Goal: Check status: Check status

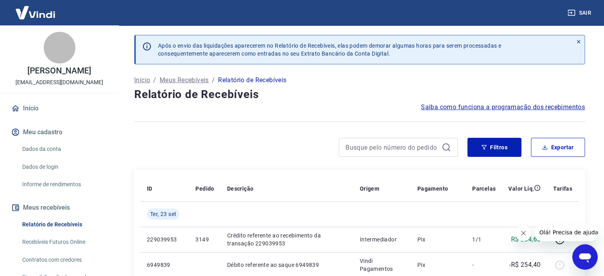
click at [551, 76] on div "Início / Meus Recebíveis / Relatório de Recebíveis" at bounding box center [359, 80] width 451 height 13
drag, startPoint x: 476, startPoint y: 151, endPoint x: 375, endPoint y: 144, distance: 101.9
click at [476, 151] on button "Filtros" at bounding box center [494, 147] width 54 height 19
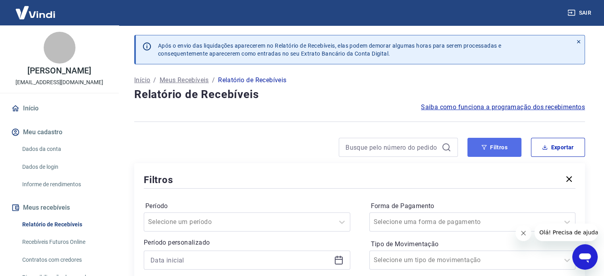
click at [492, 148] on button "Filtros" at bounding box center [494, 147] width 54 height 19
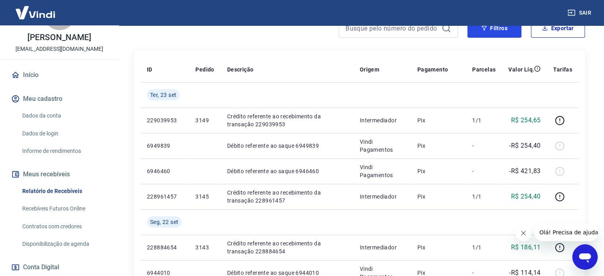
scroll to position [119, 0]
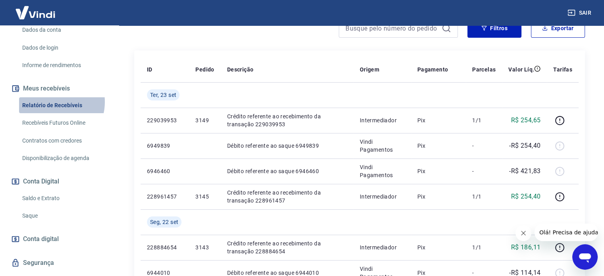
click at [53, 102] on link "Relatório de Recebíveis" at bounding box center [64, 105] width 90 height 16
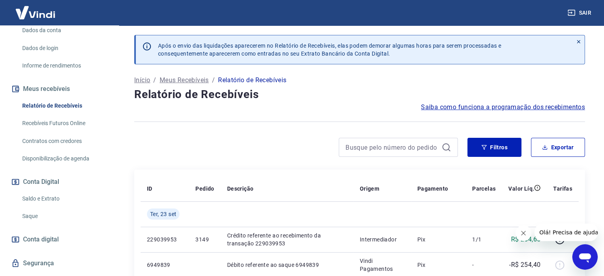
scroll to position [119, 0]
click at [477, 143] on button "Filtros" at bounding box center [494, 147] width 54 height 19
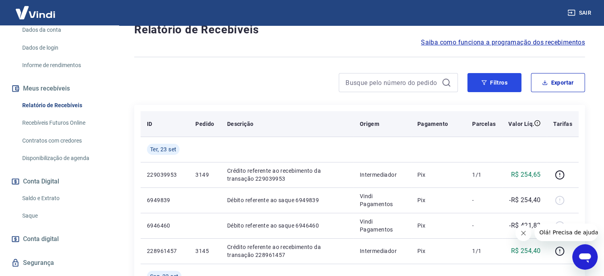
scroll to position [79, 0]
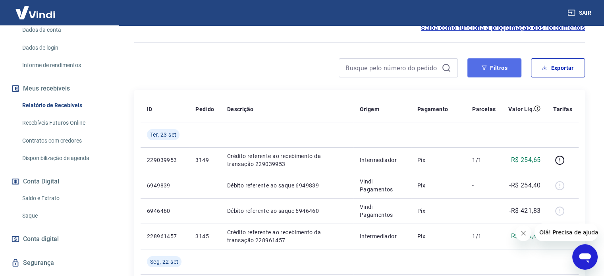
click at [484, 65] on icon "button" at bounding box center [484, 68] width 6 height 6
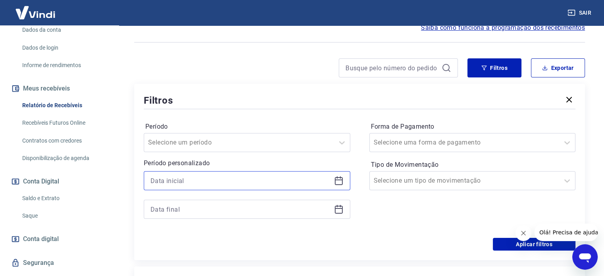
click at [289, 183] on input at bounding box center [240, 181] width 180 height 12
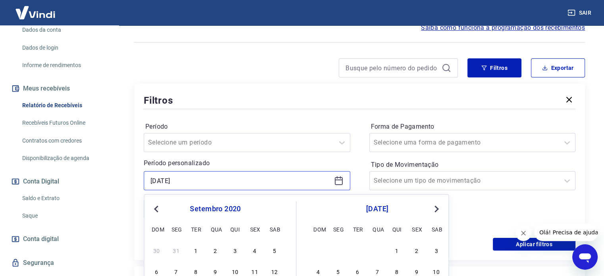
click at [169, 179] on input "17/09/2025" at bounding box center [240, 181] width 180 height 12
type input "17/09/2025"
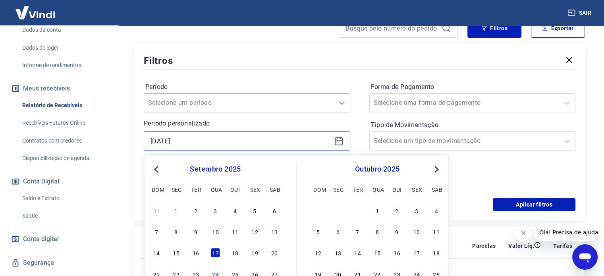
scroll to position [159, 0]
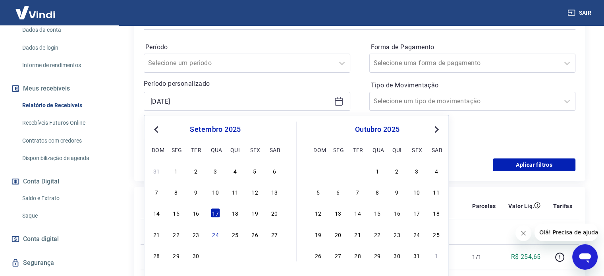
click at [357, 98] on div "Período Selecione um período Período personalizado 17/09/2025 Previous Month Ne…" at bounding box center [360, 94] width 432 height 127
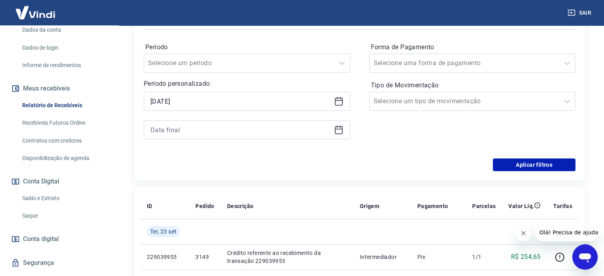
click at [341, 126] on icon at bounding box center [339, 130] width 8 height 8
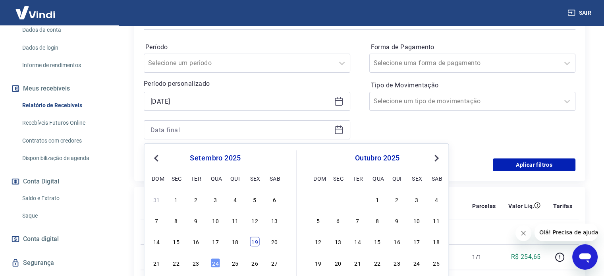
click at [252, 243] on div "19" at bounding box center [255, 242] width 10 height 10
type input "19/09/2025"
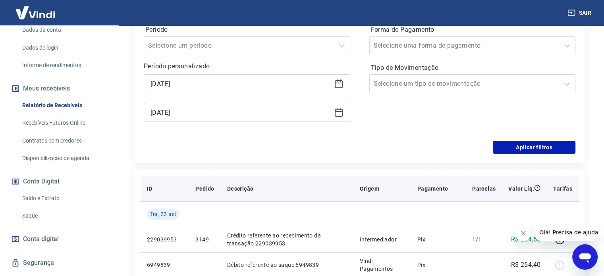
scroll to position [238, 0]
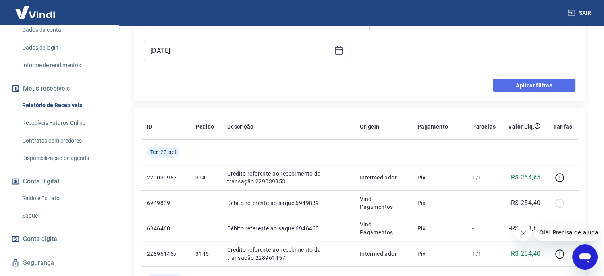
click at [532, 89] on button "Aplicar filtros" at bounding box center [534, 85] width 83 height 13
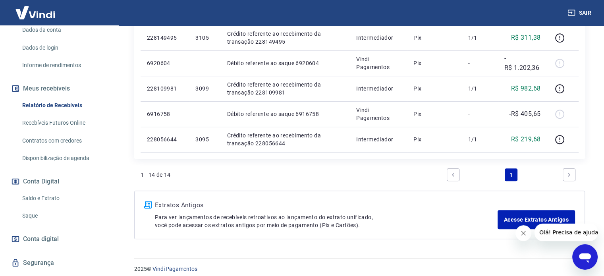
scroll to position [487, 0]
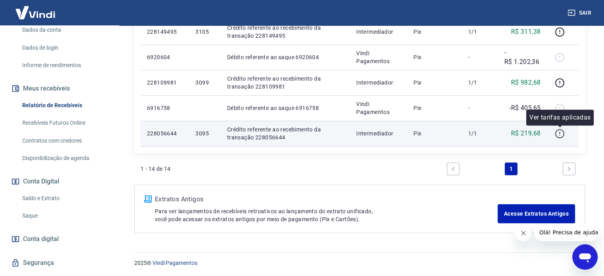
click at [559, 131] on icon "button" at bounding box center [559, 132] width 1 height 2
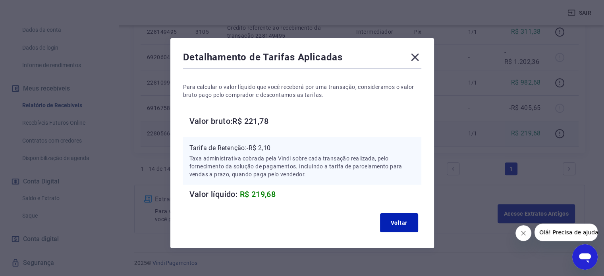
click at [413, 55] on icon at bounding box center [415, 58] width 8 height 8
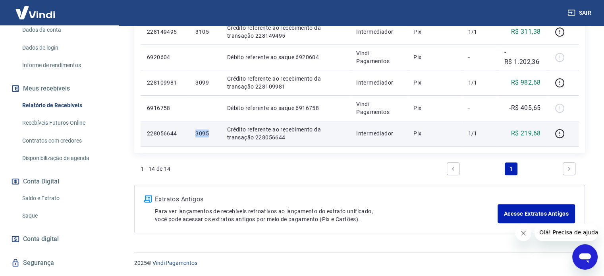
drag, startPoint x: 210, startPoint y: 132, endPoint x: 195, endPoint y: 132, distance: 14.7
click at [195, 132] on p "3095" at bounding box center [204, 133] width 19 height 8
copy p "3095"
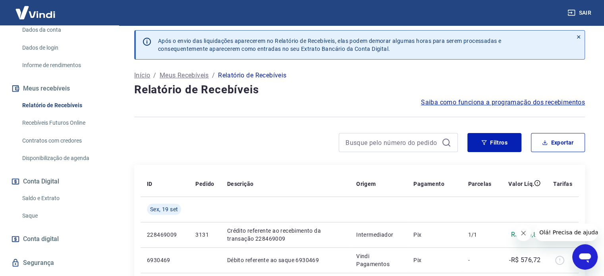
scroll to position [0, 0]
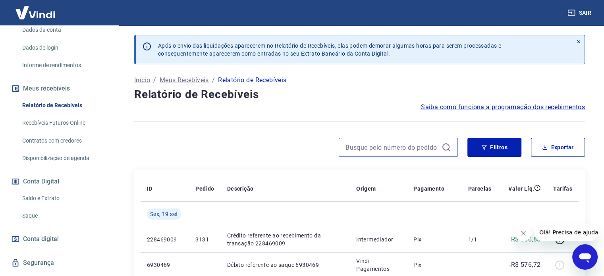
click at [380, 146] on input at bounding box center [391, 147] width 93 height 12
paste input "3095"
click at [360, 143] on input "3095" at bounding box center [391, 147] width 93 height 12
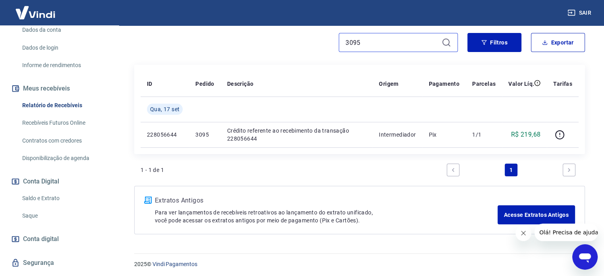
scroll to position [106, 0]
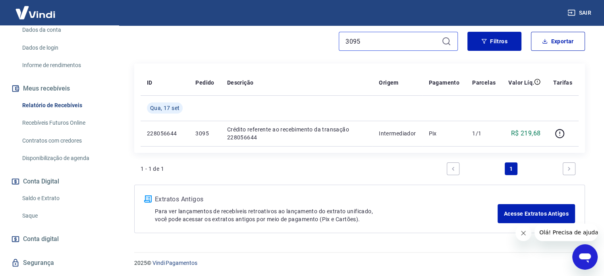
type input "3095"
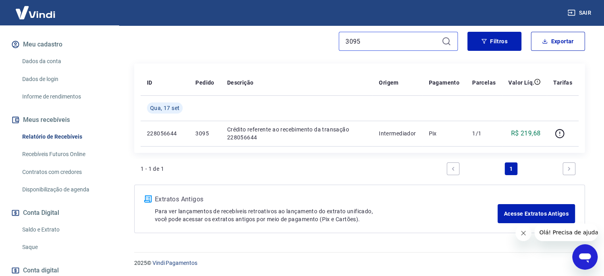
scroll to position [138, 0]
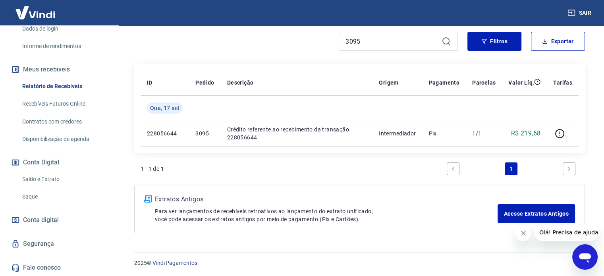
click at [27, 13] on img at bounding box center [36, 12] width 52 height 24
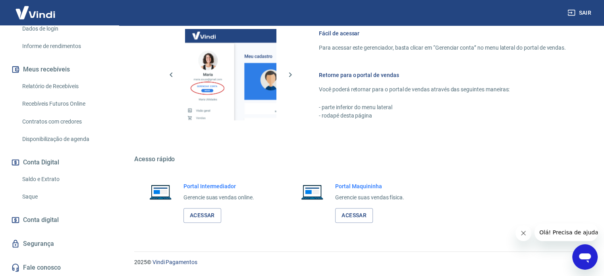
scroll to position [351, 0]
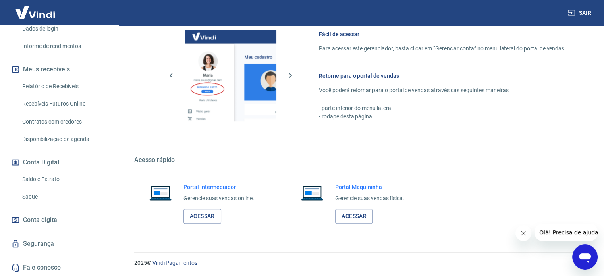
click at [57, 5] on img at bounding box center [36, 12] width 52 height 24
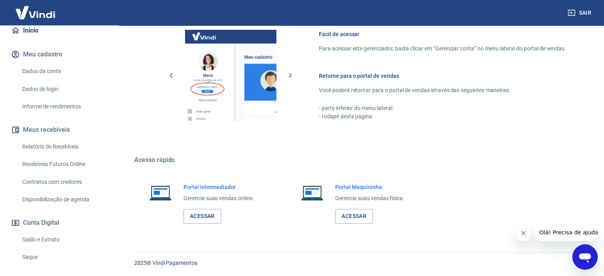
scroll to position [79, 0]
click at [60, 100] on link "Informe de rendimentos" at bounding box center [64, 105] width 90 height 16
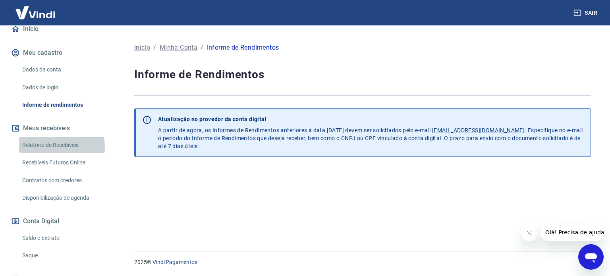
click at [52, 147] on link "Relatório de Recebíveis" at bounding box center [64, 145] width 90 height 16
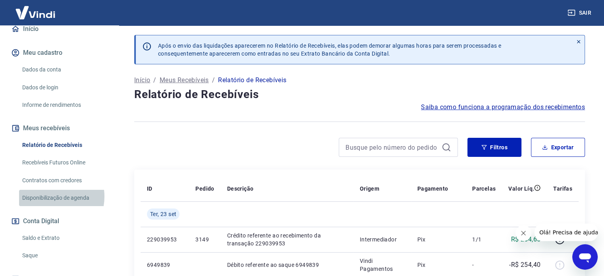
click at [48, 197] on link "Disponibilização de agenda" at bounding box center [64, 198] width 90 height 16
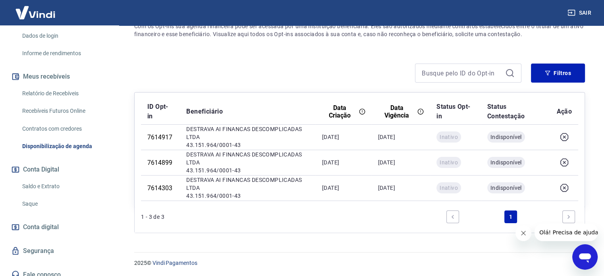
scroll to position [138, 0]
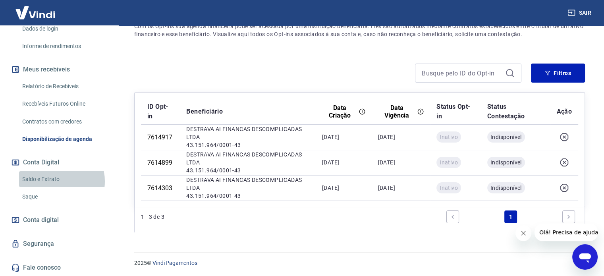
click at [51, 181] on link "Saldo e Extrato" at bounding box center [64, 179] width 90 height 16
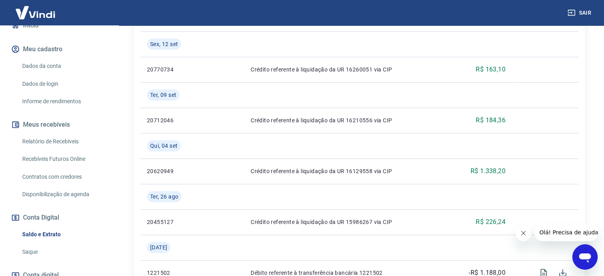
scroll to position [138, 0]
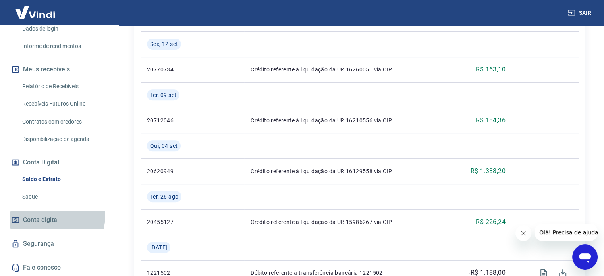
click at [53, 216] on span "Conta digital" at bounding box center [41, 219] width 36 height 11
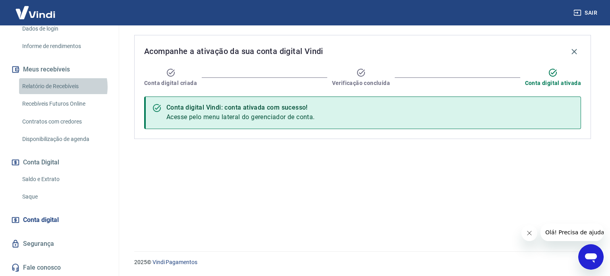
click at [63, 87] on link "Relatório de Recebíveis" at bounding box center [64, 86] width 90 height 16
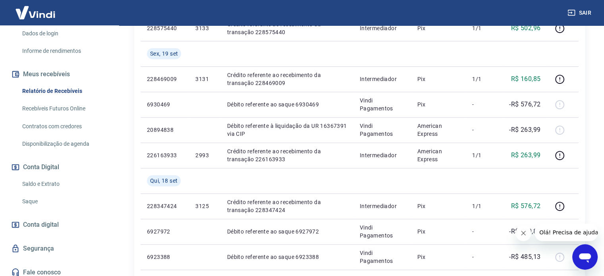
scroll to position [138, 0]
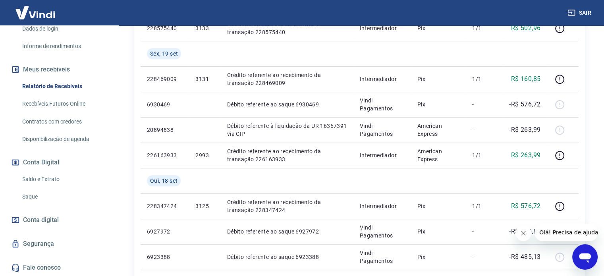
click at [61, 108] on link "Recebíveis Futuros Online" at bounding box center [64, 104] width 90 height 16
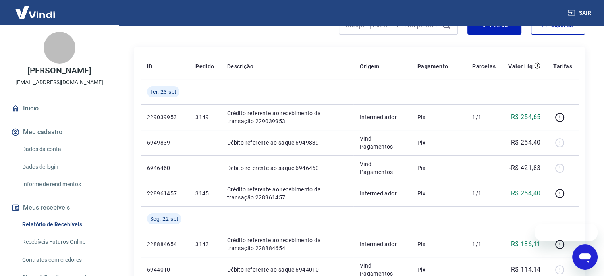
scroll to position [159, 0]
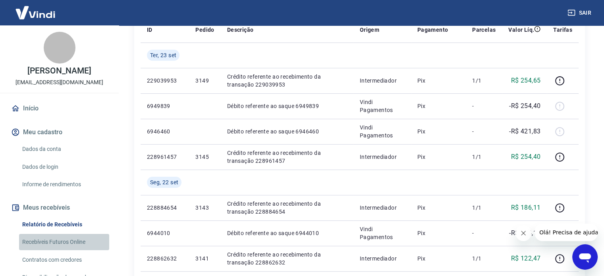
click at [67, 238] on link "Recebíveis Futuros Online" at bounding box center [64, 242] width 90 height 16
